Goal: Task Accomplishment & Management: Manage account settings

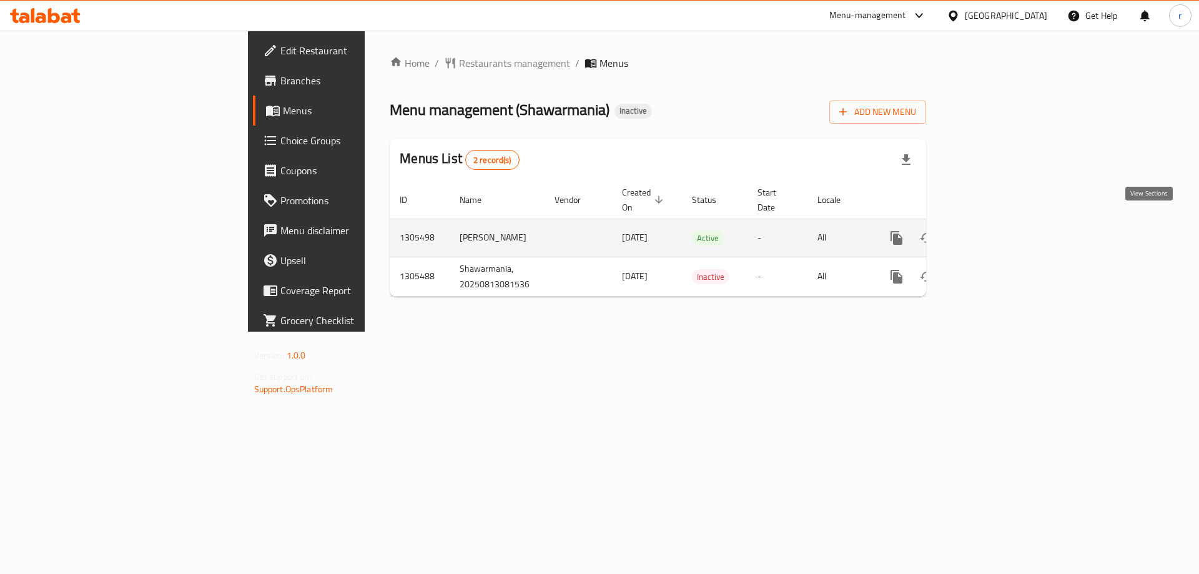
click at [994, 230] on icon "enhanced table" at bounding box center [986, 237] width 15 height 15
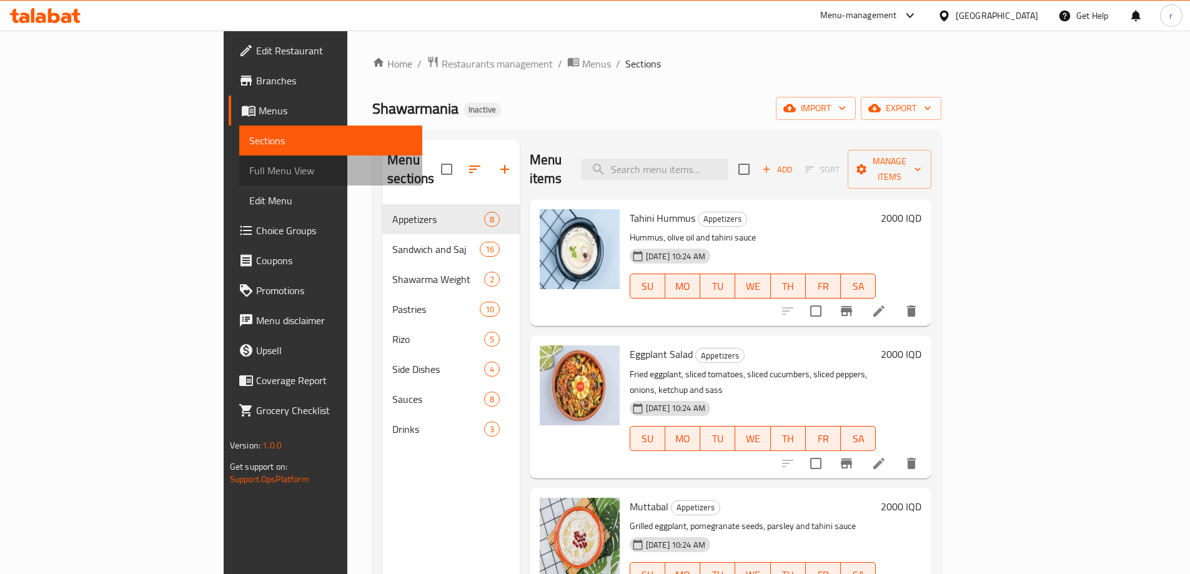
click at [249, 171] on span "Full Menu View" at bounding box center [330, 170] width 163 height 15
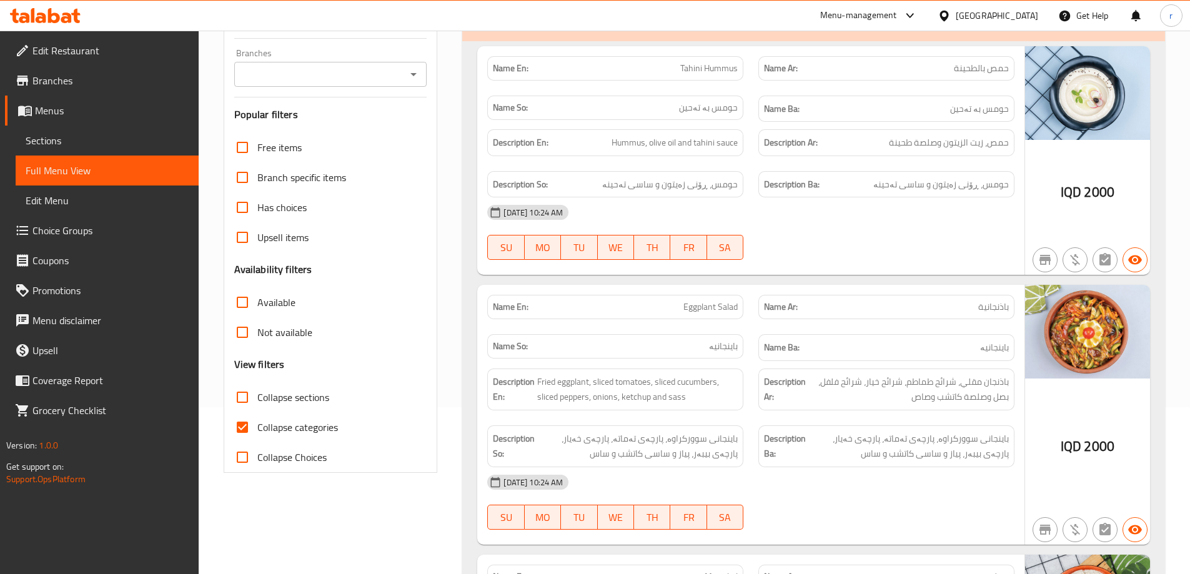
scroll to position [250, 0]
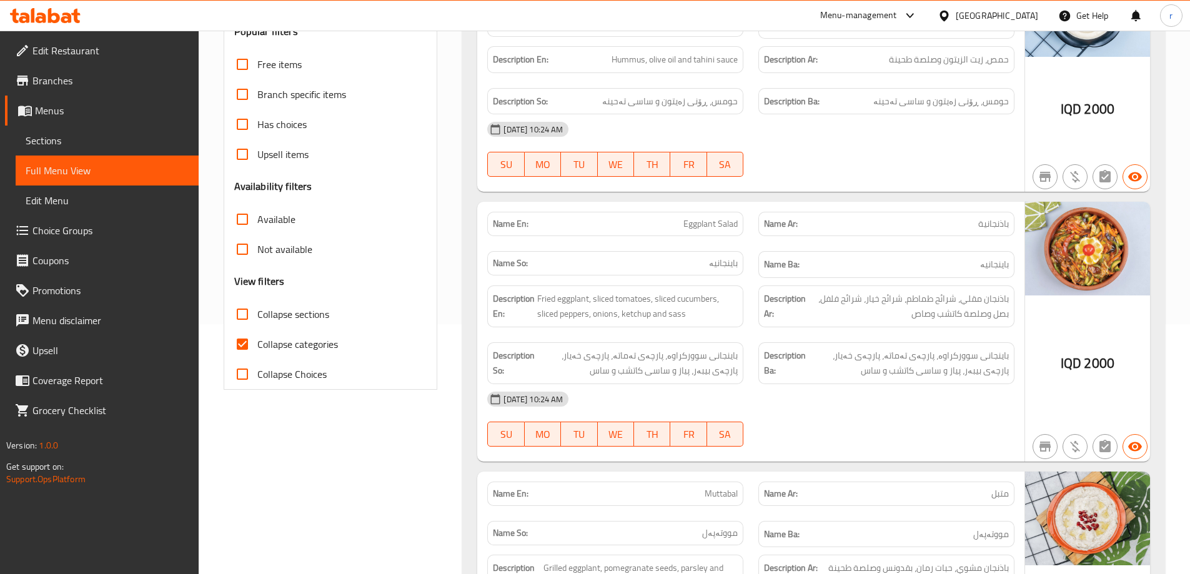
click at [250, 344] on input "Collapse categories" at bounding box center [242, 344] width 30 height 30
checkbox input "false"
click at [244, 321] on input "Collapse sections" at bounding box center [242, 314] width 30 height 30
checkbox input "true"
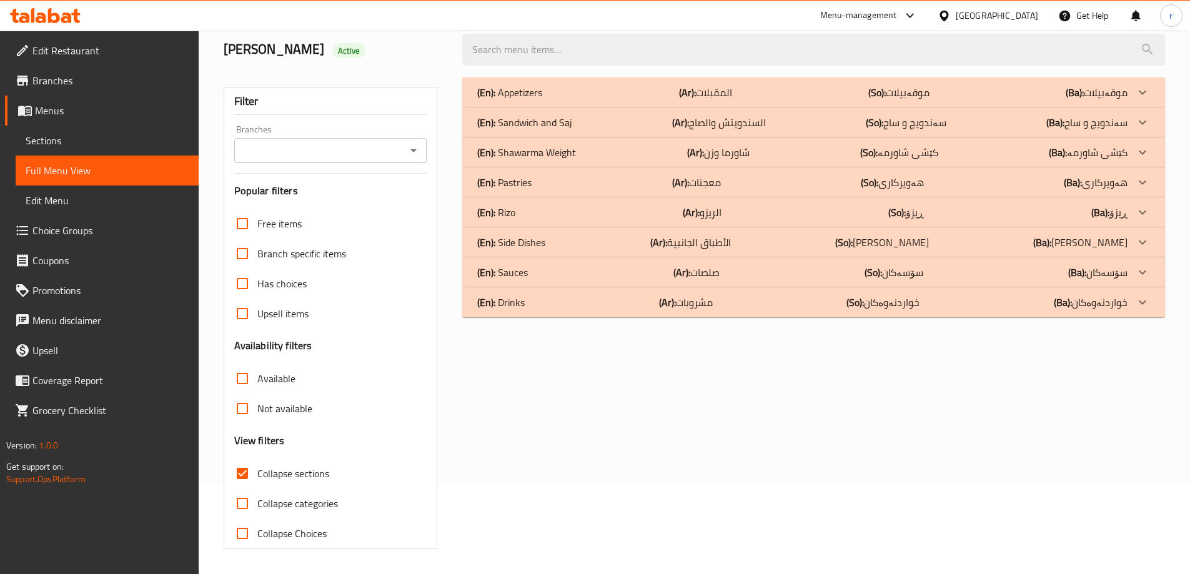
scroll to position [91, 0]
click at [524, 100] on p "(En): Drinks" at bounding box center [509, 92] width 65 height 15
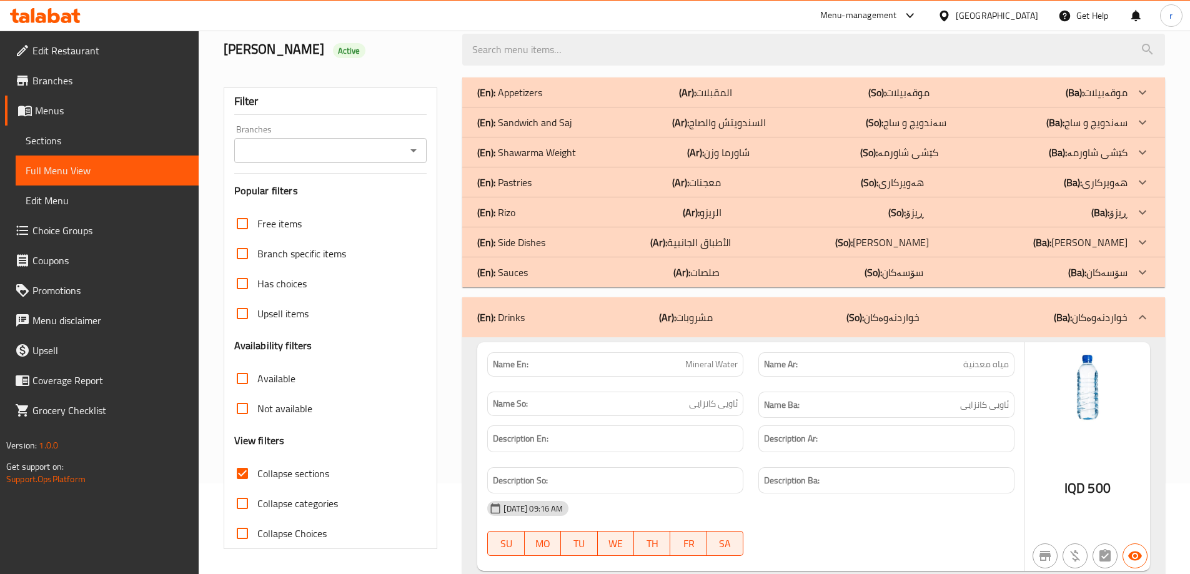
click at [522, 100] on p "(En): Sauces" at bounding box center [509, 92] width 65 height 15
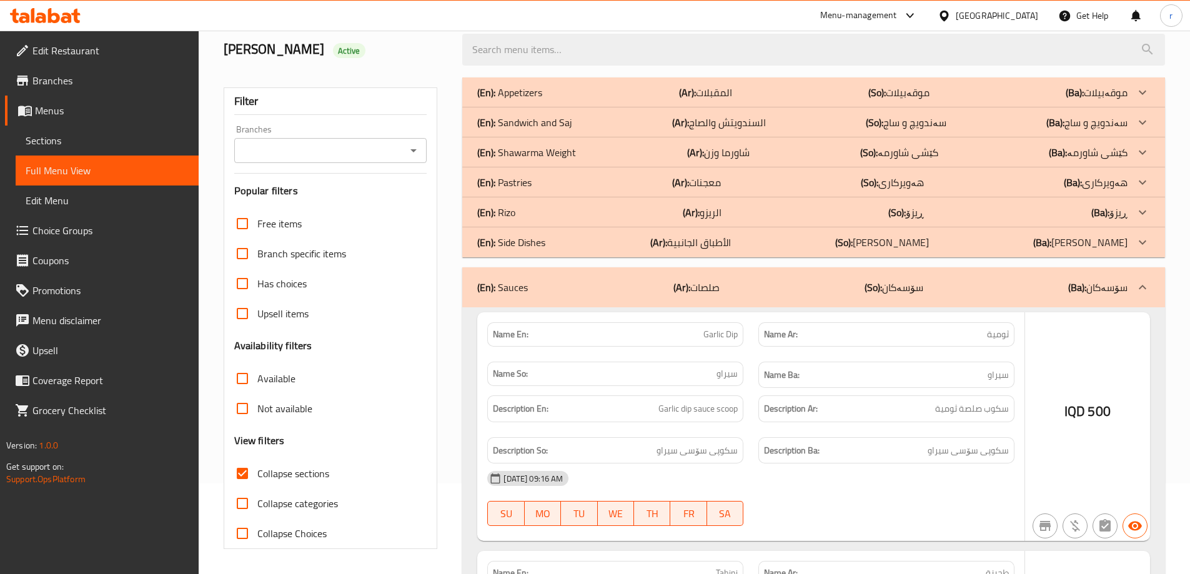
click at [523, 100] on p "(En): Side Dishes" at bounding box center [509, 92] width 65 height 15
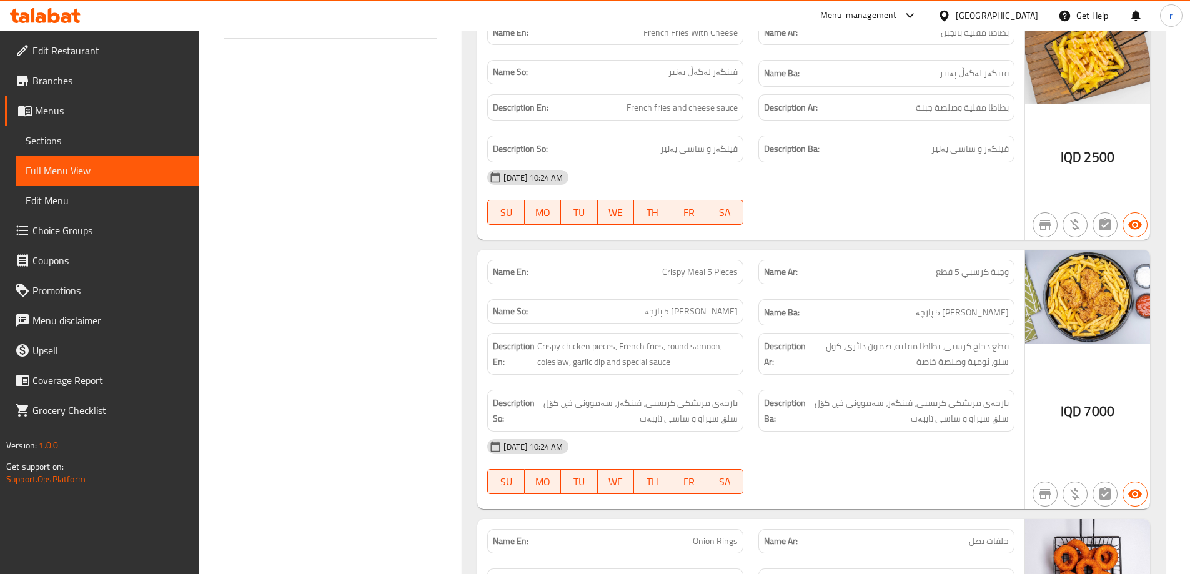
scroll to position [673, 0]
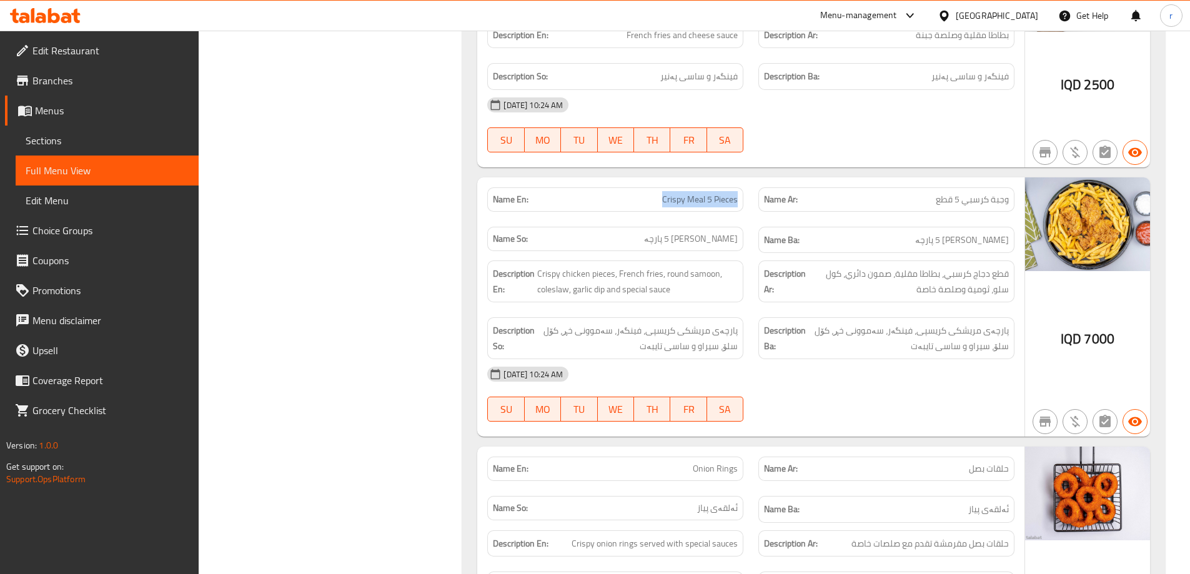
drag, startPoint x: 660, startPoint y: 201, endPoint x: 740, endPoint y: 203, distance: 79.4
click at [740, 203] on div "Name En: Crispy Meal 5 Pieces" at bounding box center [615, 199] width 256 height 24
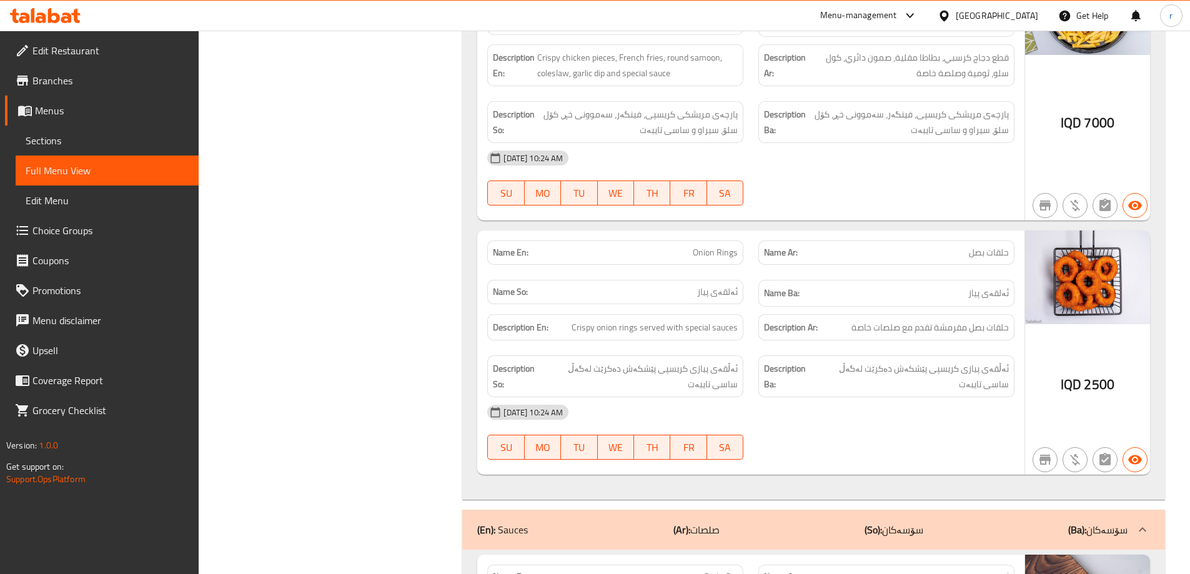
scroll to position [923, 0]
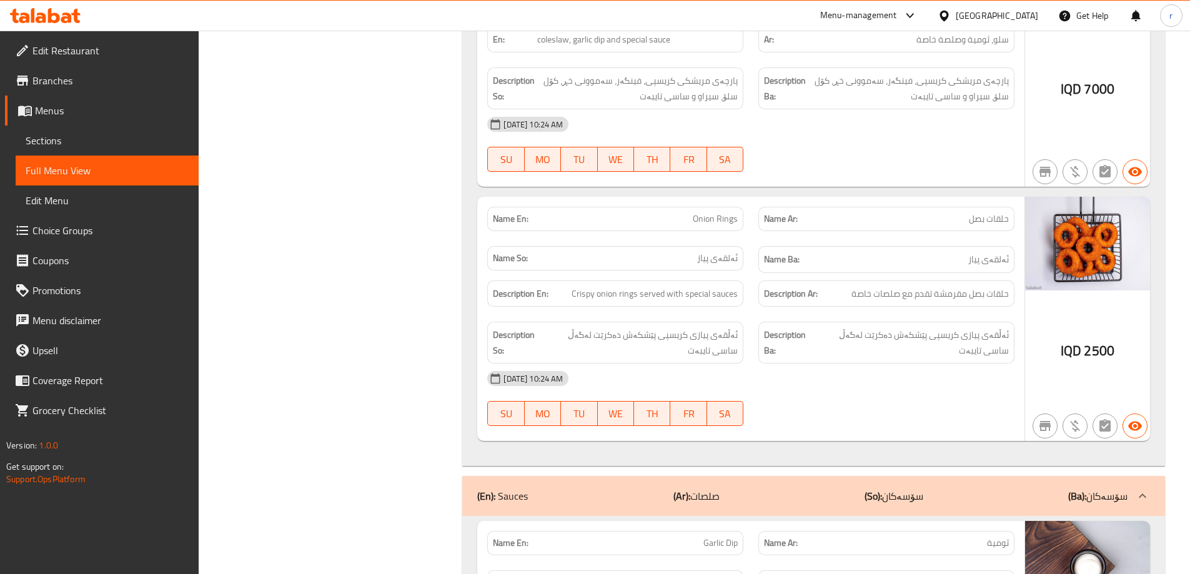
click at [487, 300] on div "Description En: Crispy onion rings served with special sauces" at bounding box center [615, 294] width 271 height 42
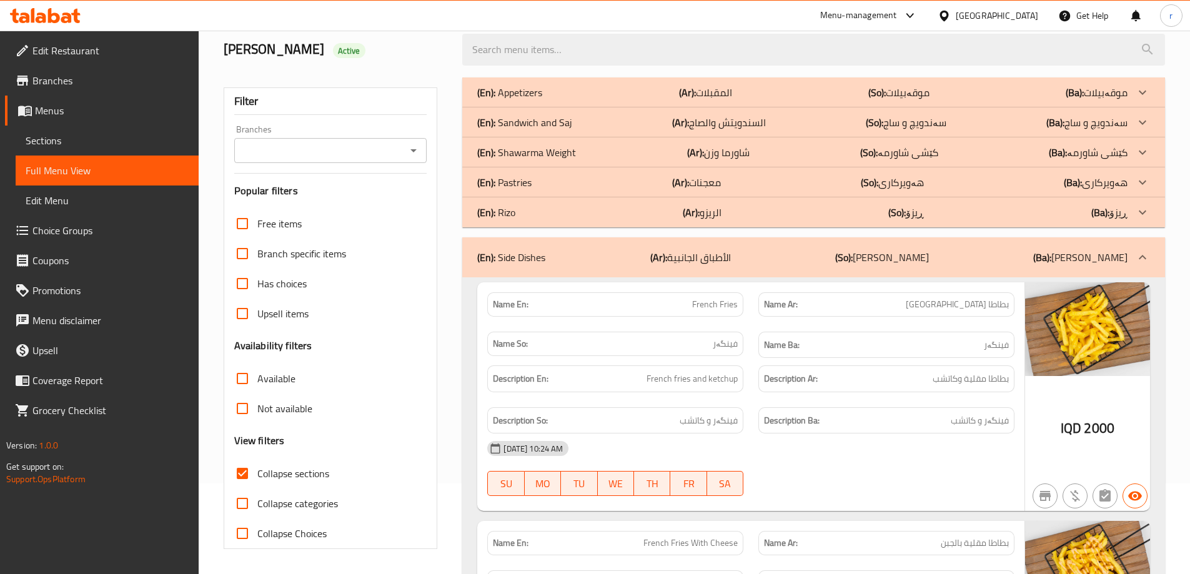
scroll to position [0, 0]
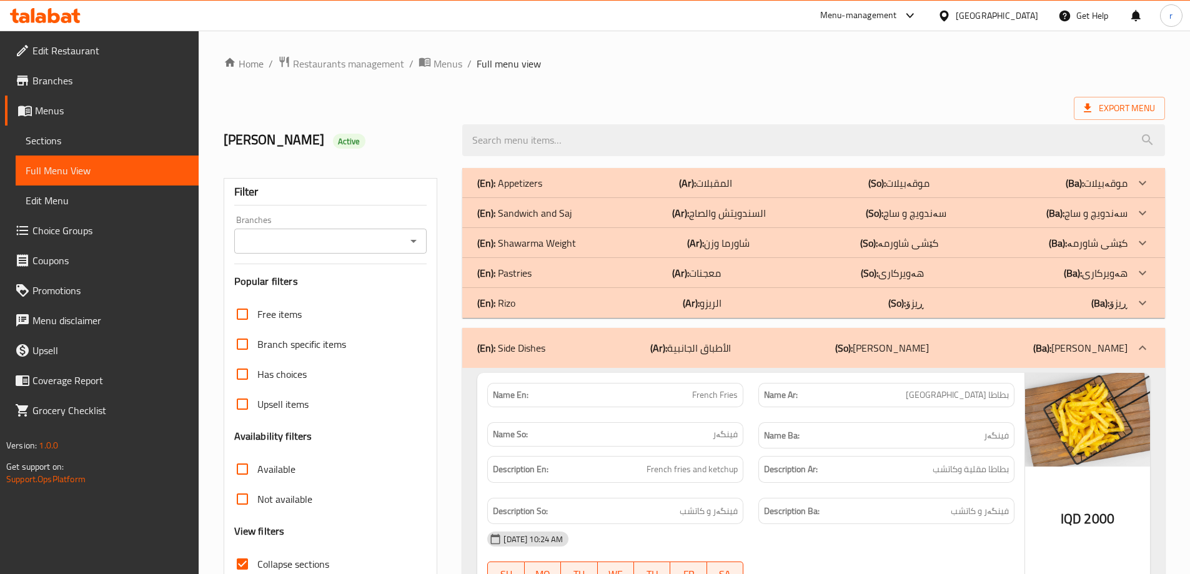
click at [487, 190] on b "(En):" at bounding box center [486, 183] width 18 height 19
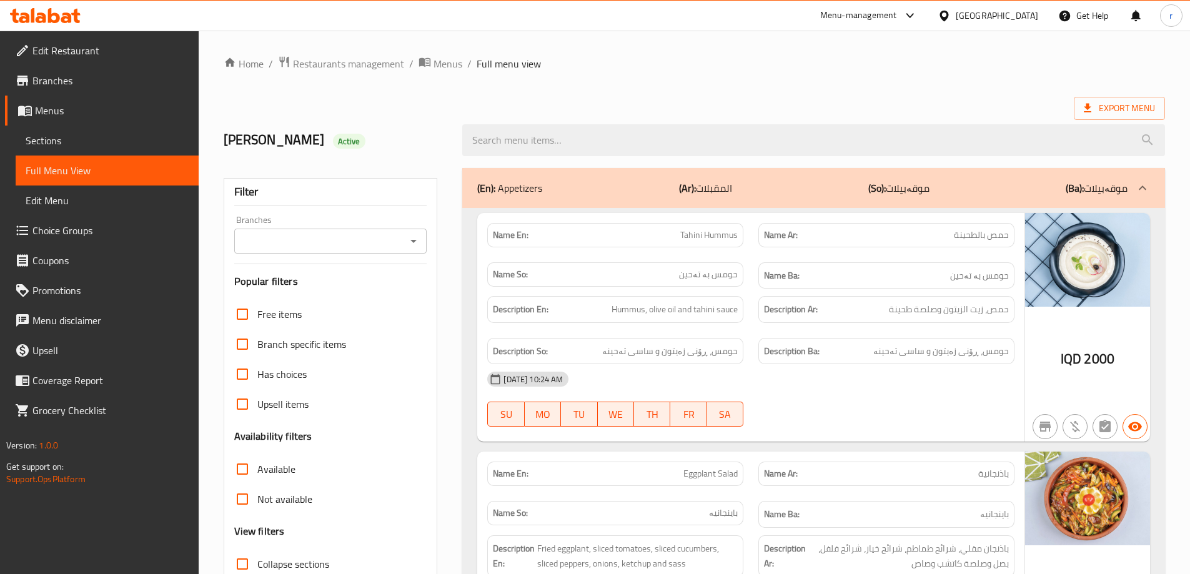
click at [84, 145] on span "Sections" at bounding box center [107, 140] width 163 height 15
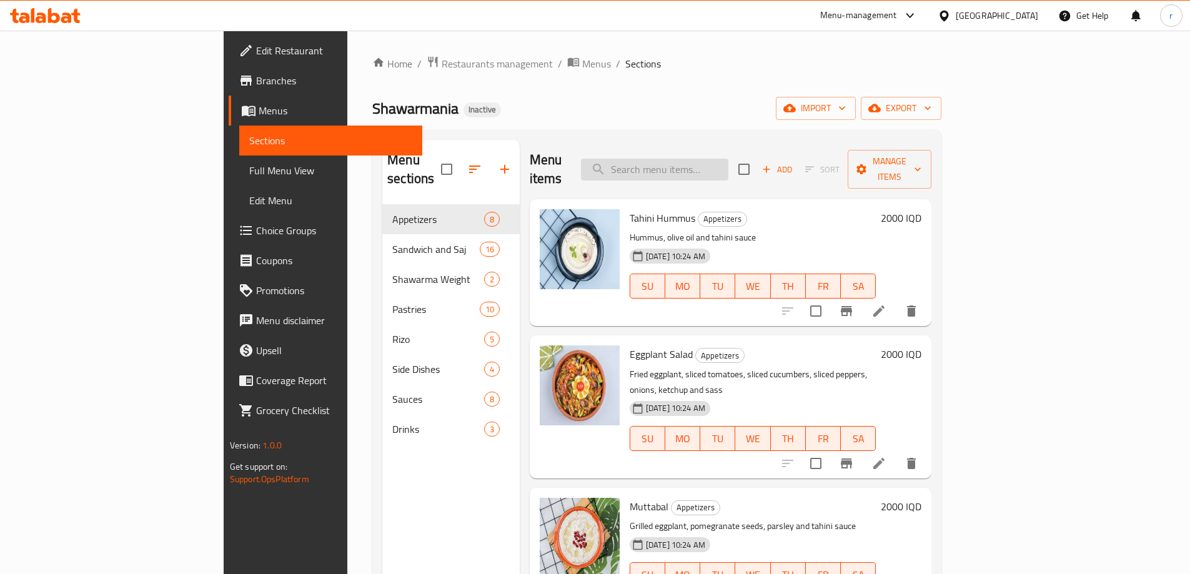
click at [728, 161] on input "search" at bounding box center [654, 170] width 147 height 22
paste input "Crispy Meal 5 Pieces"
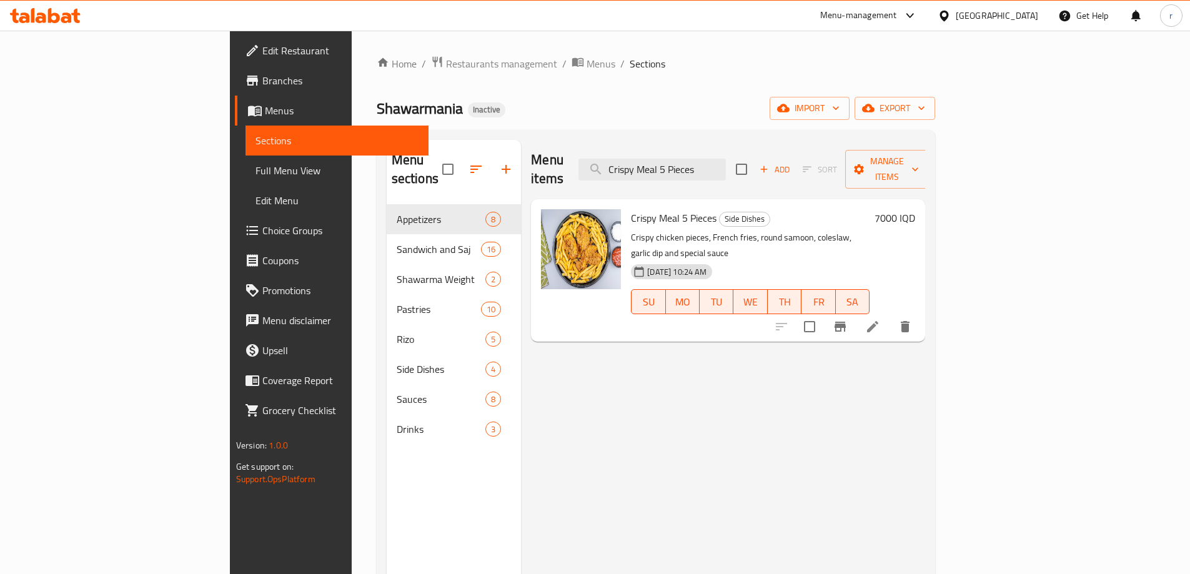
type input "Crispy Meal 5 Pieces"
click at [880, 319] on icon at bounding box center [872, 326] width 15 height 15
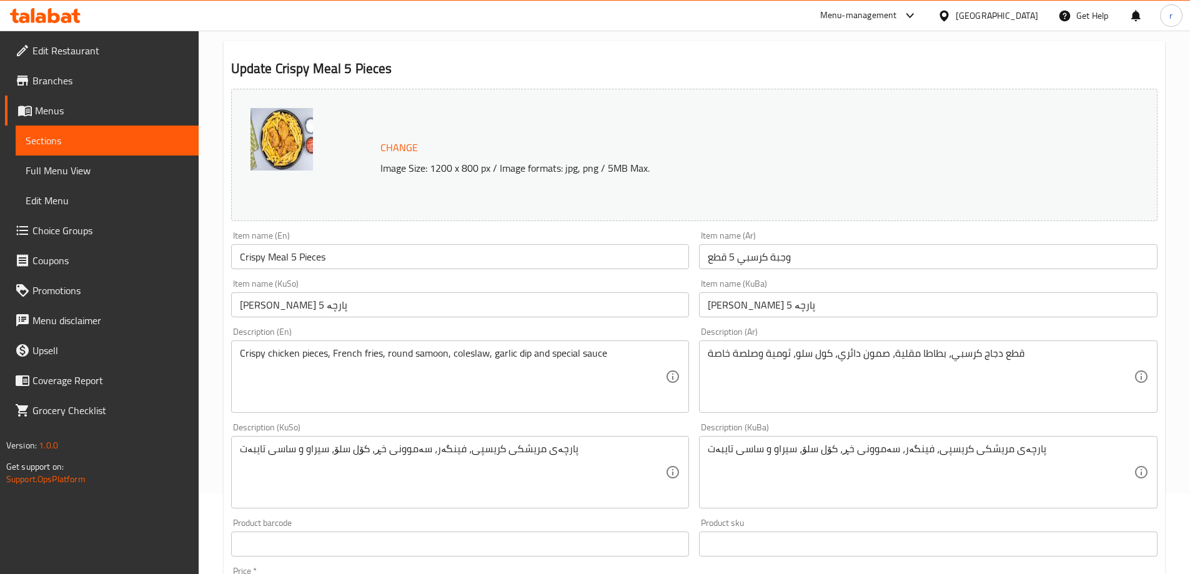
scroll to position [250, 0]
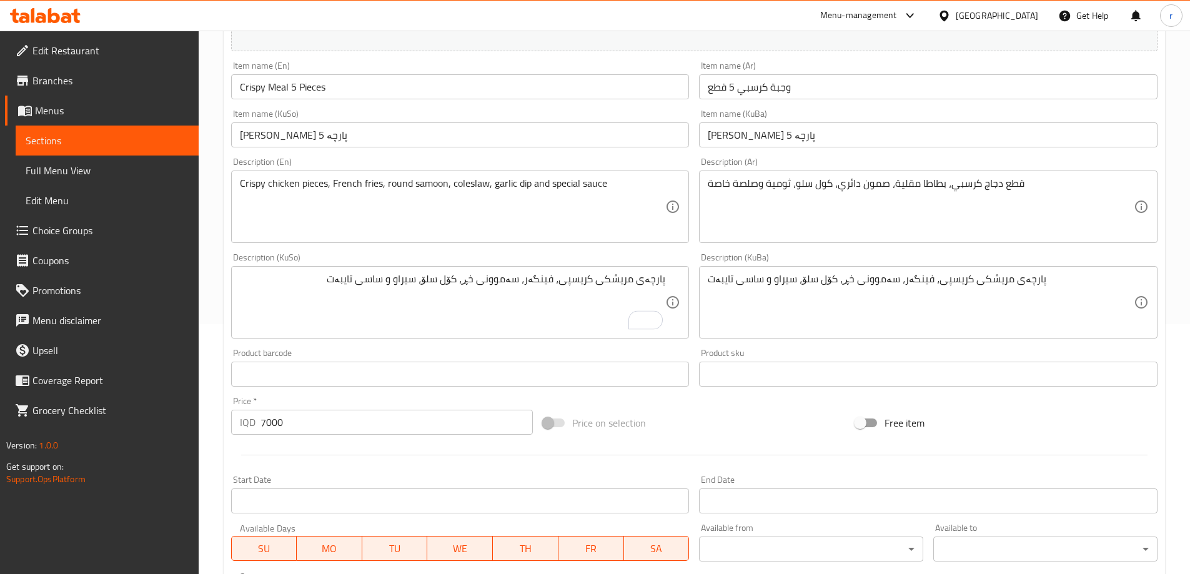
click at [588, 249] on div "Description (KuSo) پارچەی مریشکی کریسپی، فینگەر، سەموونی خڕ، کۆل سلۆ، سیراو و س…" at bounding box center [460, 296] width 468 height 96
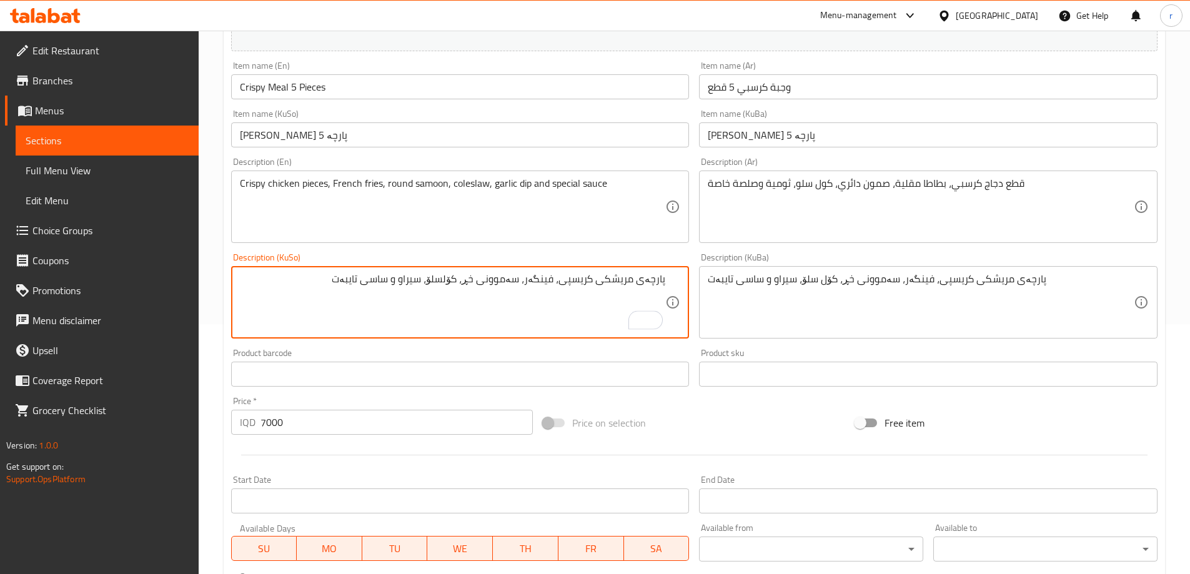
type textarea "پارچەی مریشکی کریسپی، فینگەر، سەموونی خڕ، کۆلسلۆ، سیراو و ساسی تایبەت"
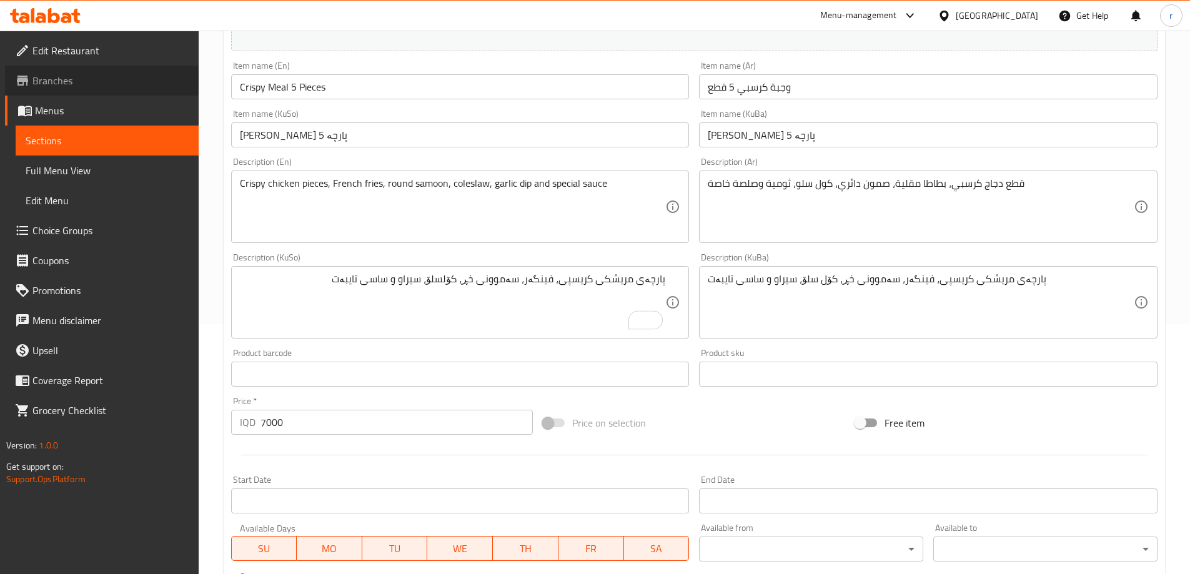
click at [151, 84] on span "Branches" at bounding box center [110, 80] width 156 height 15
